Goal: Use online tool/utility: Use online tool/utility

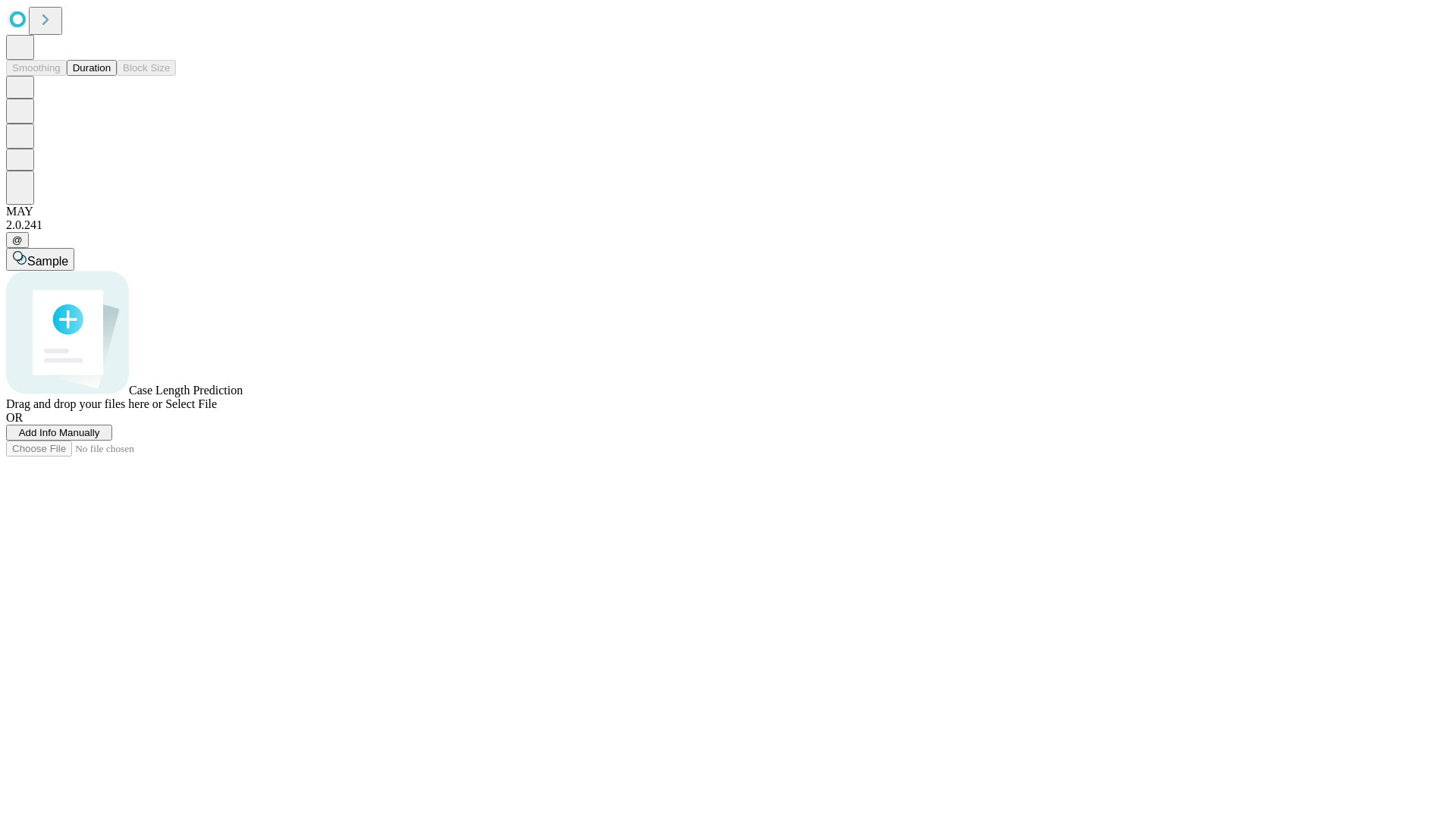
click at [111, 76] on button "Duration" at bounding box center [91, 68] width 50 height 16
click at [69, 255] on span "Sample" at bounding box center [48, 261] width 41 height 13
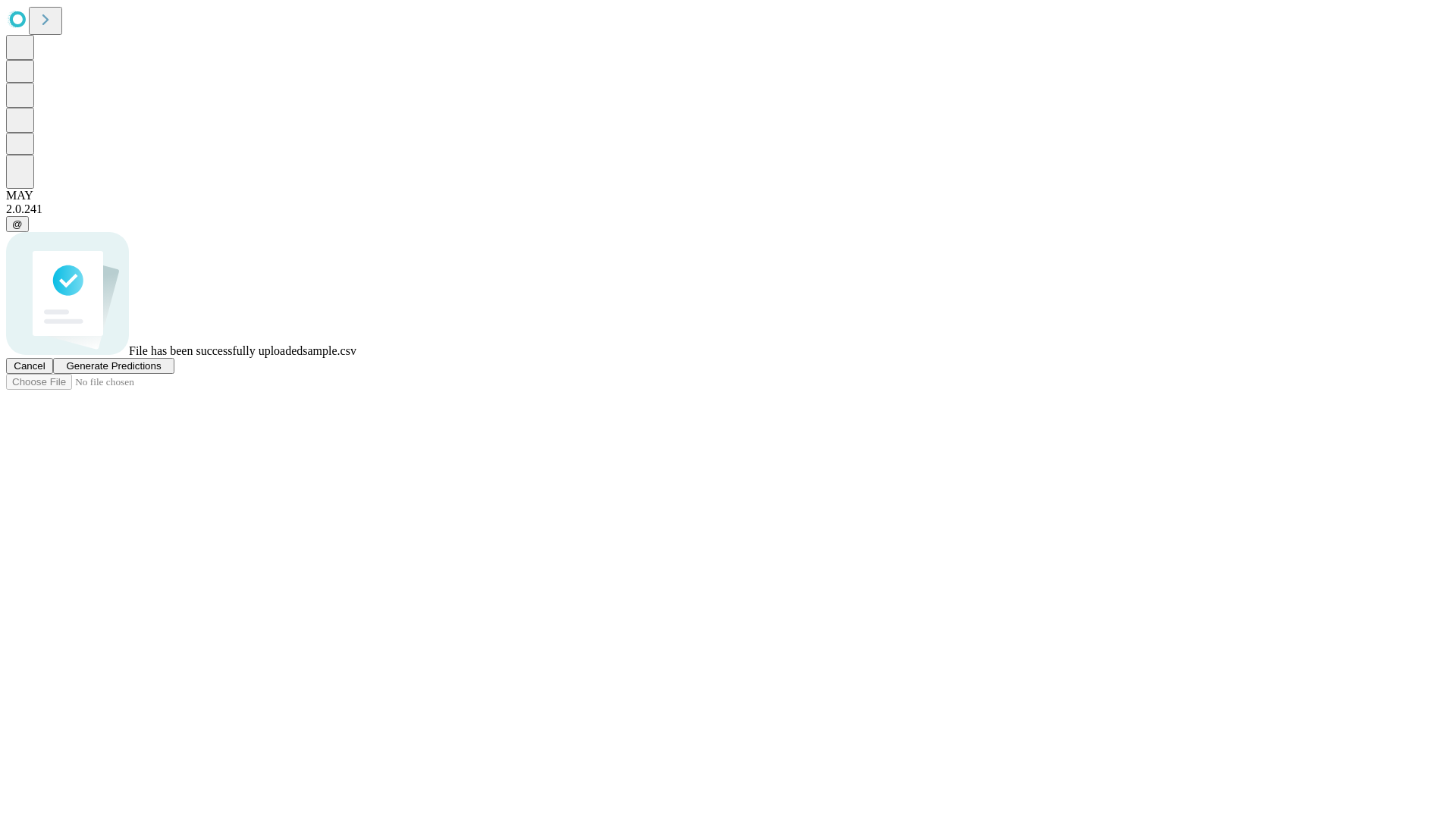
click at [161, 371] on span "Generate Predictions" at bounding box center [113, 366] width 95 height 12
